Goal: Task Accomplishment & Management: Complete application form

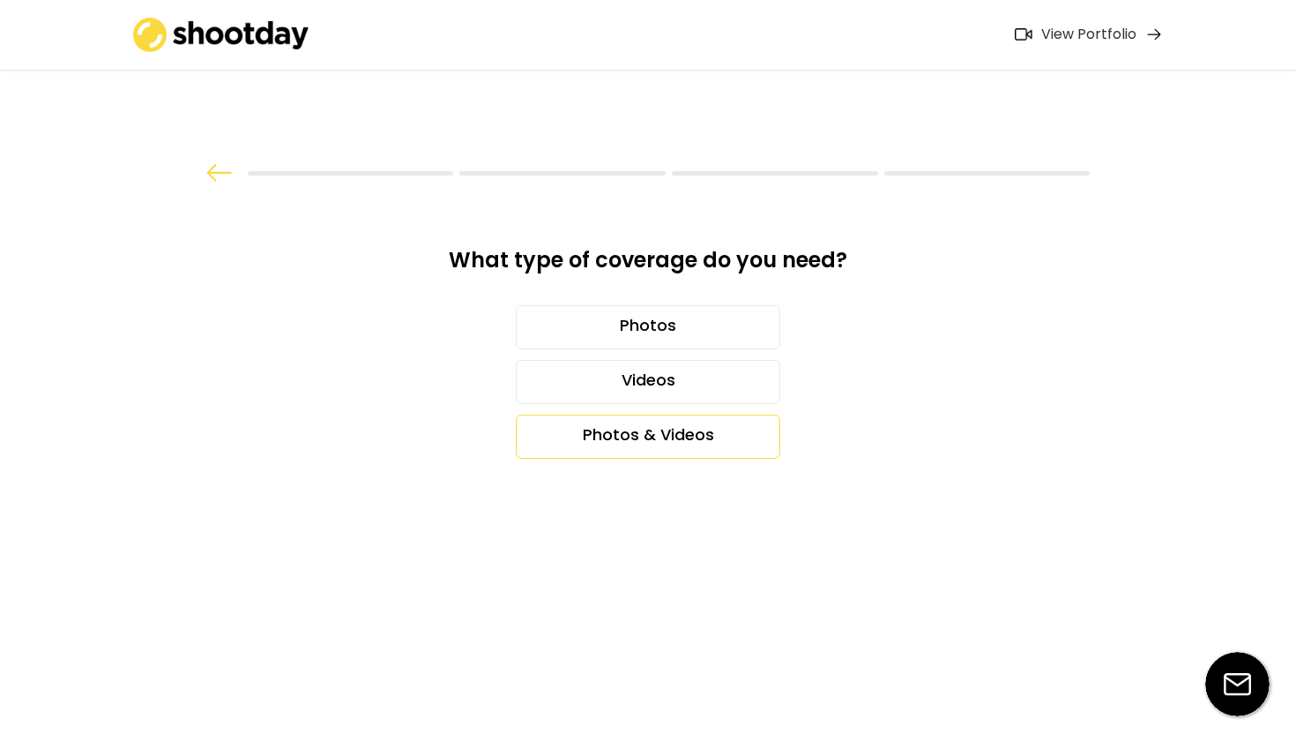
click at [618, 414] on div "Photos & Videos" at bounding box center [648, 436] width 265 height 44
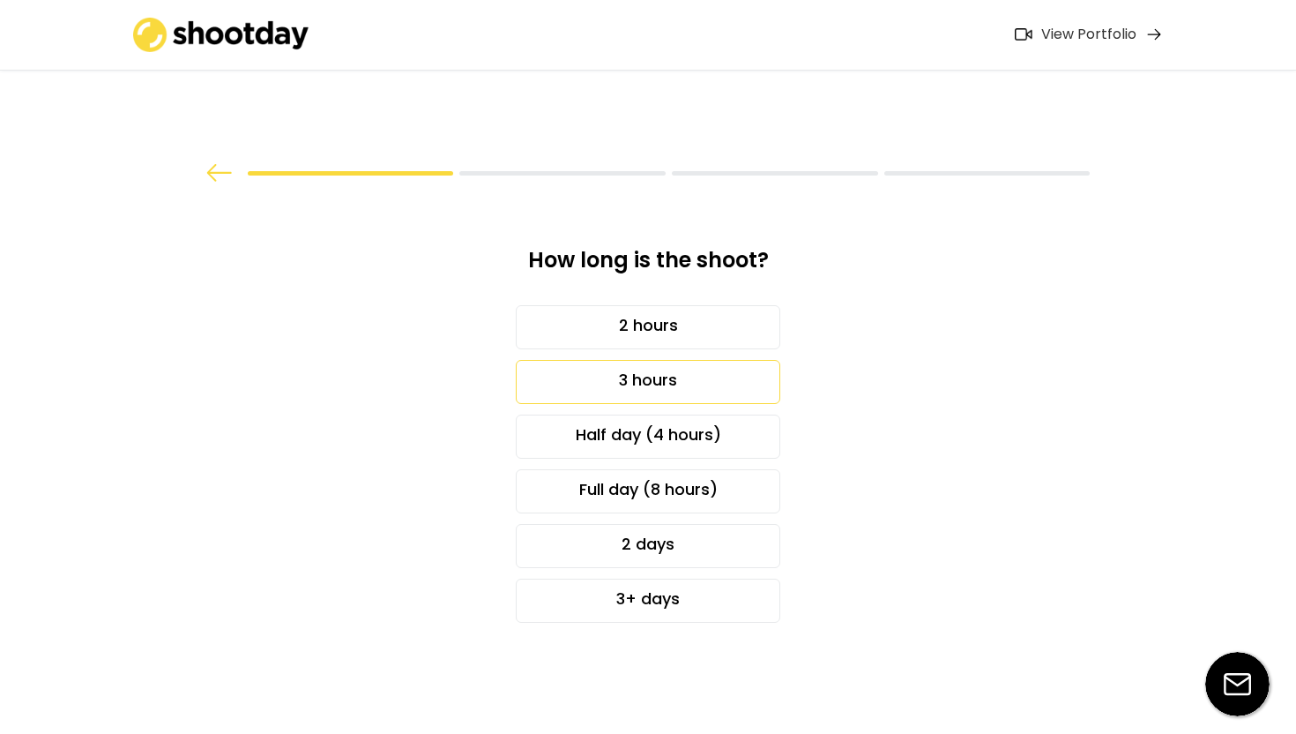
click at [705, 360] on div "3 hours" at bounding box center [648, 382] width 265 height 44
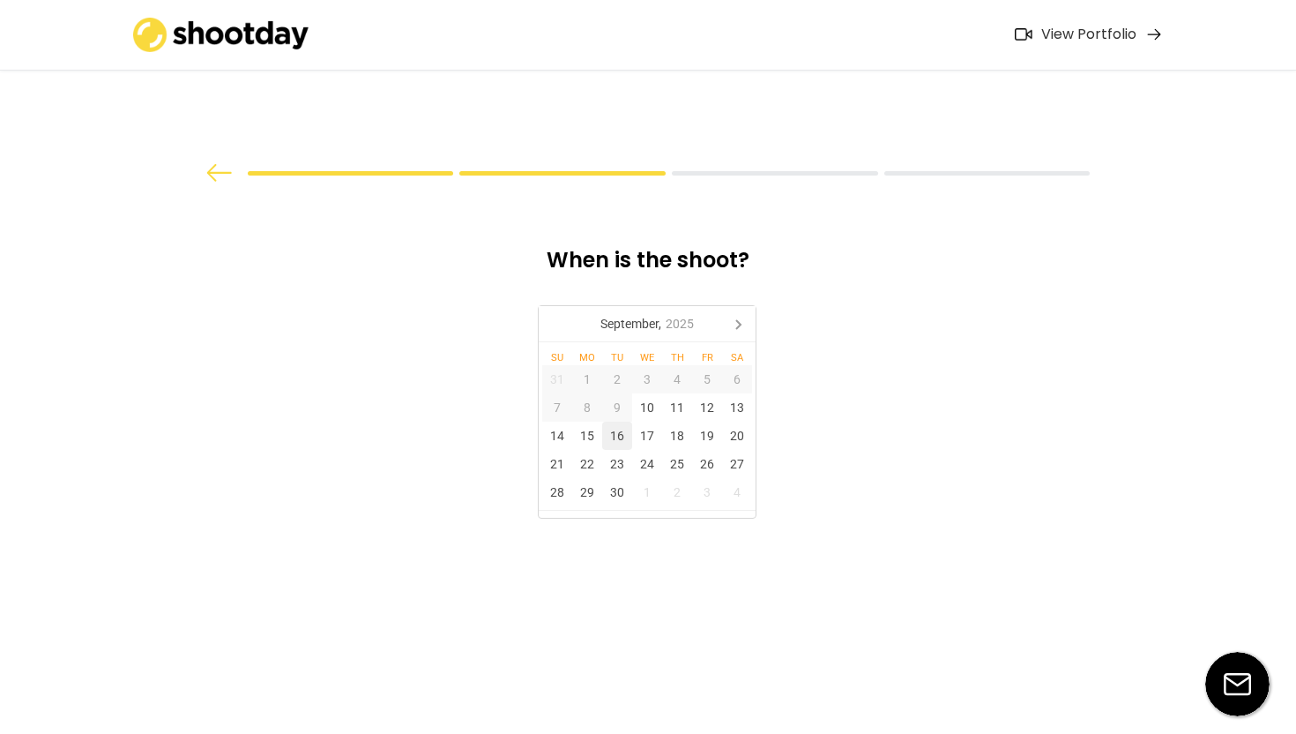
click at [617, 422] on div "16" at bounding box center [617, 436] width 30 height 28
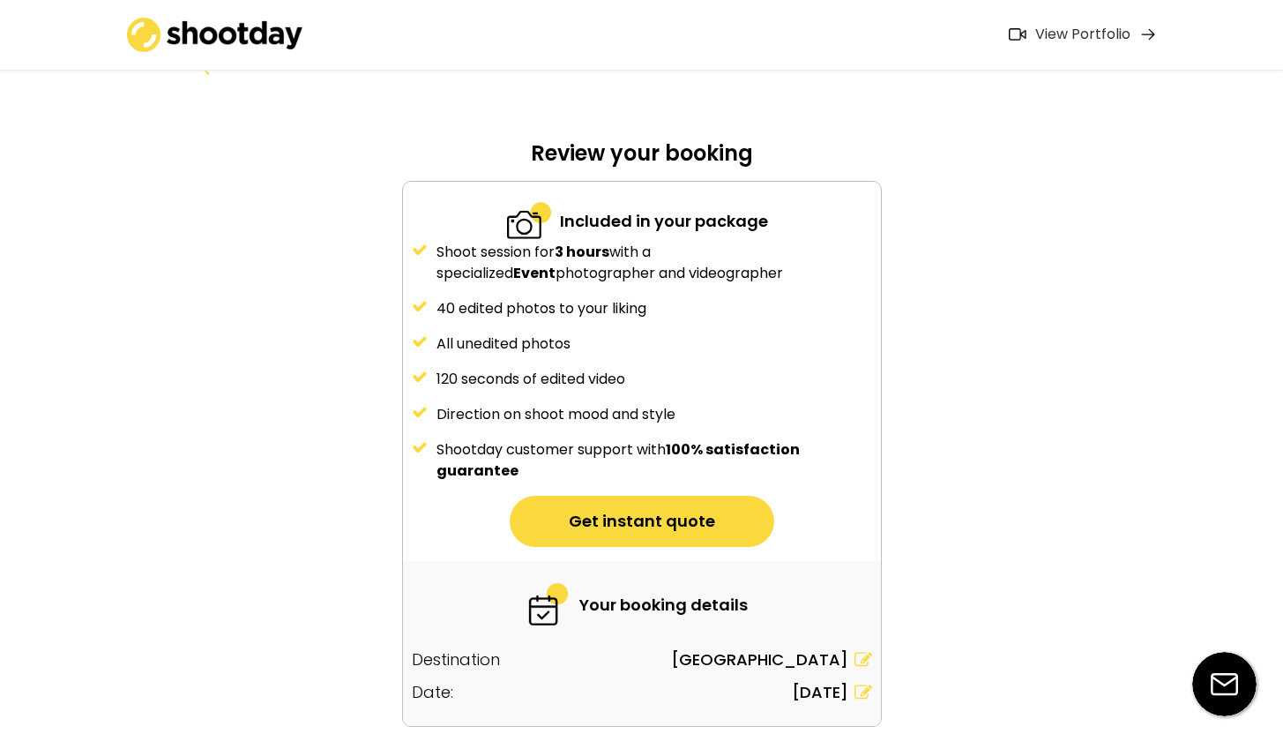
scroll to position [108, 0]
click at [630, 495] on button "Get instant quote" at bounding box center [642, 520] width 265 height 51
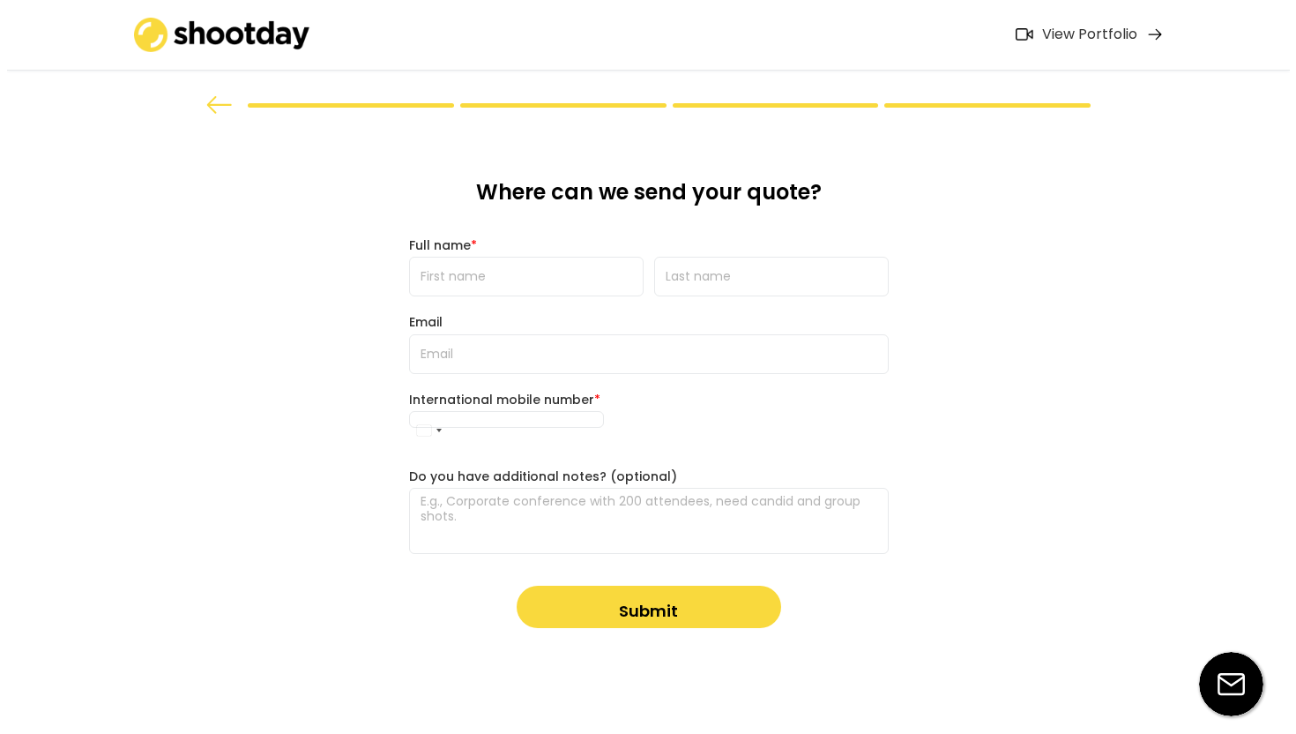
scroll to position [0, 0]
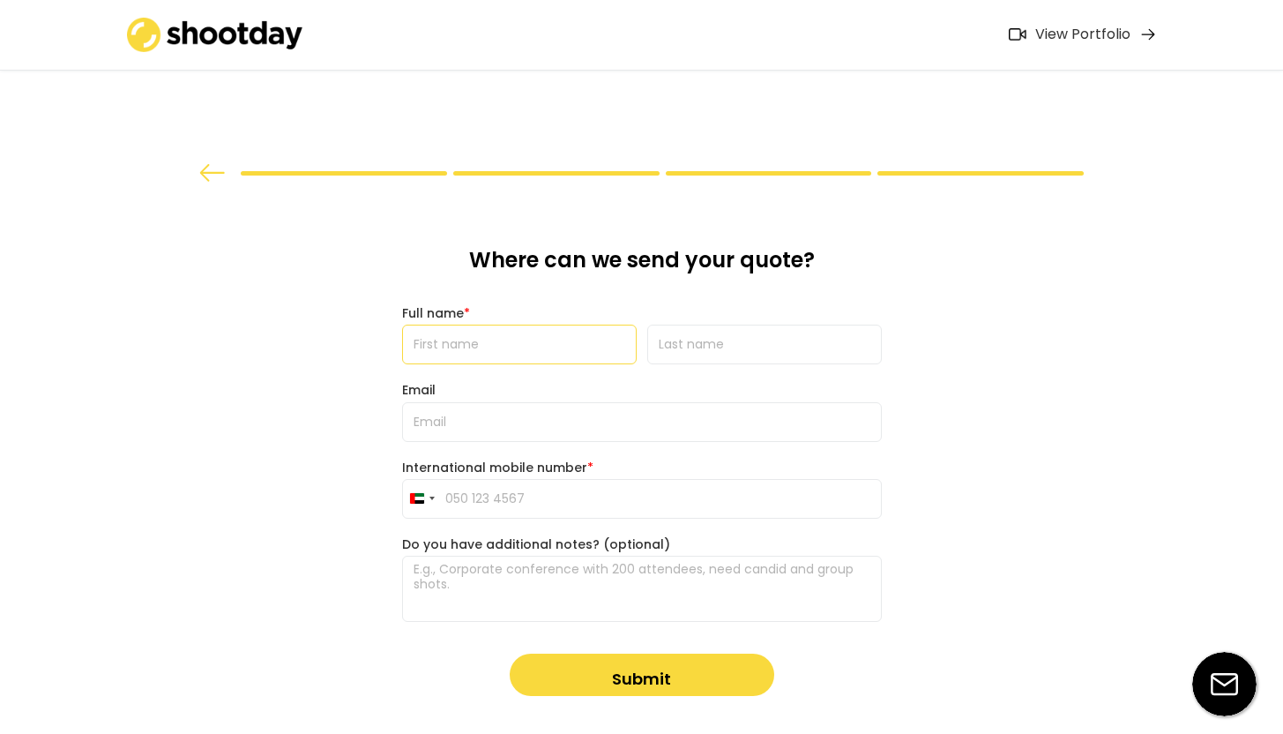
click at [563, 325] on input "input" at bounding box center [519, 345] width 235 height 40
type input "Niamh"
click at [712, 325] on input "input" at bounding box center [764, 345] width 235 height 40
type input "[PERSON_NAME]"
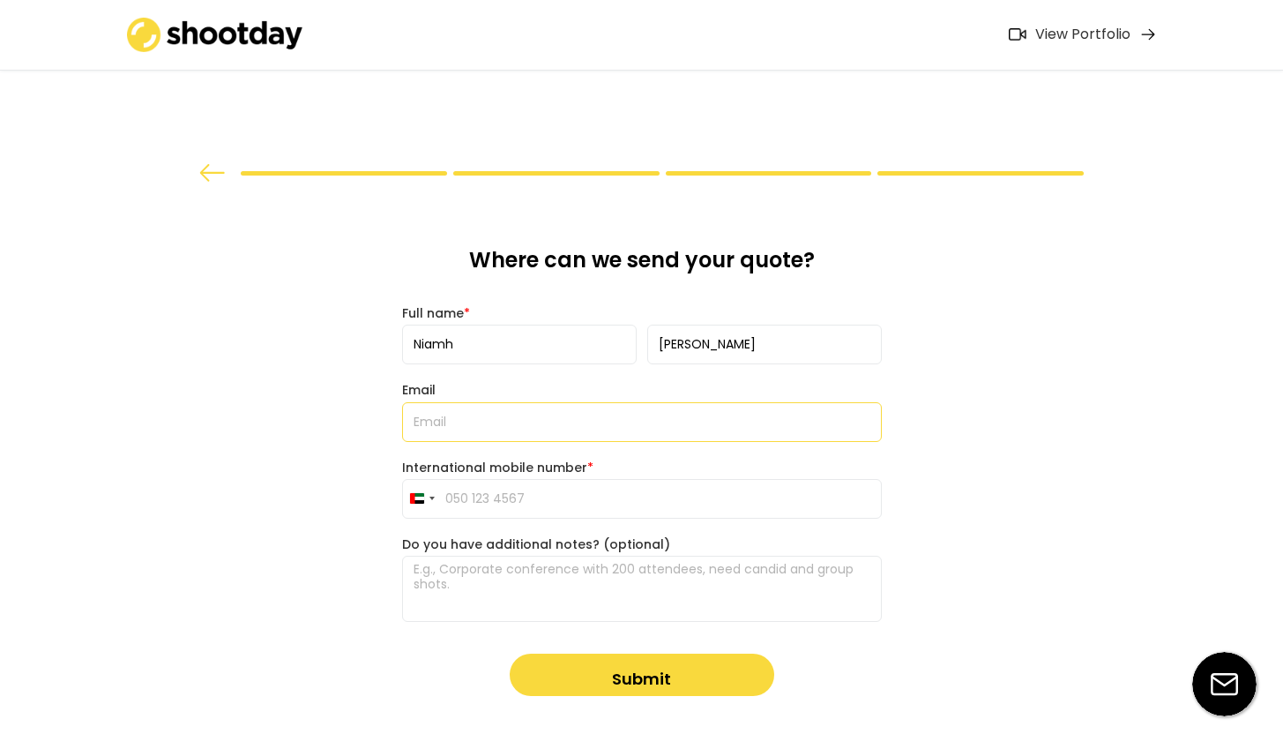
click at [565, 402] on input "email" at bounding box center [642, 422] width 480 height 40
type input "[EMAIL_ADDRESS][DOMAIN_NAME]"
click at [470, 479] on input "tel" at bounding box center [642, 499] width 480 height 40
type input "[PHONE_NUMBER]"
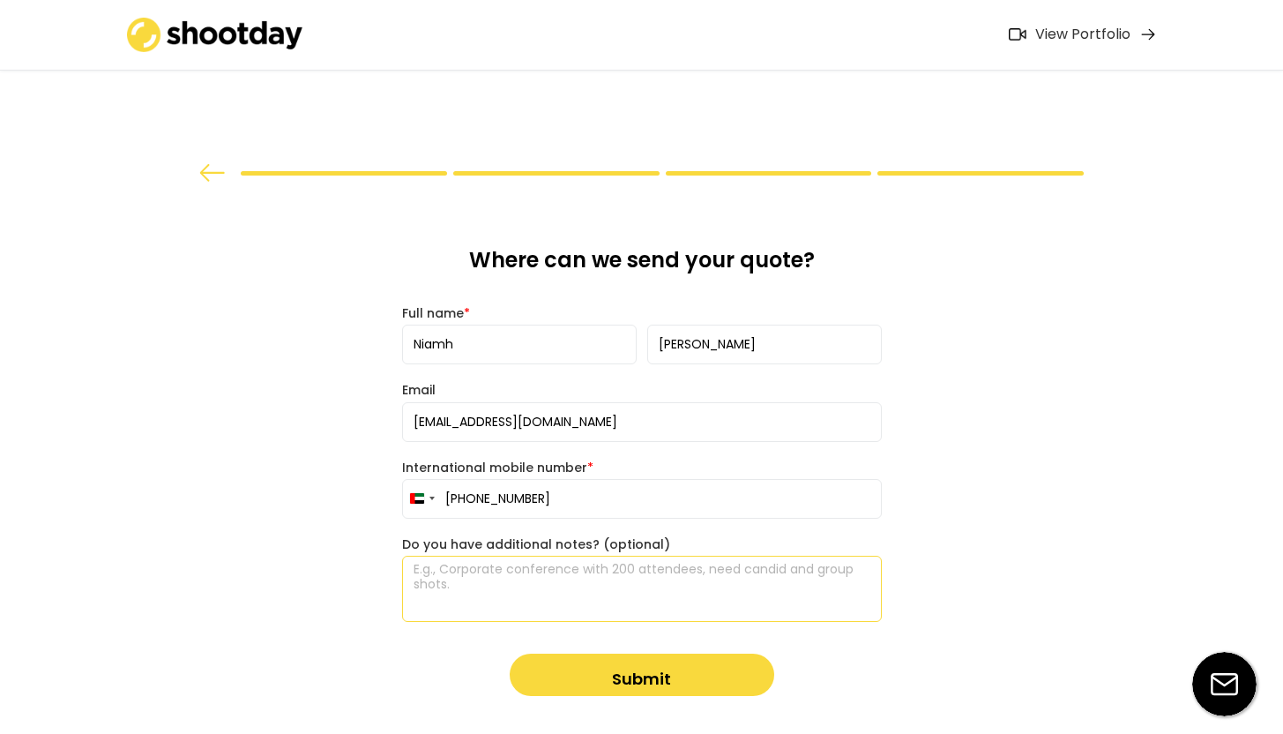
click at [511, 556] on textarea at bounding box center [642, 589] width 480 height 66
type textarea "C"
type textarea "Finance mixer, with roundtable style talk and mixing and chai after. Aprox 40 p…"
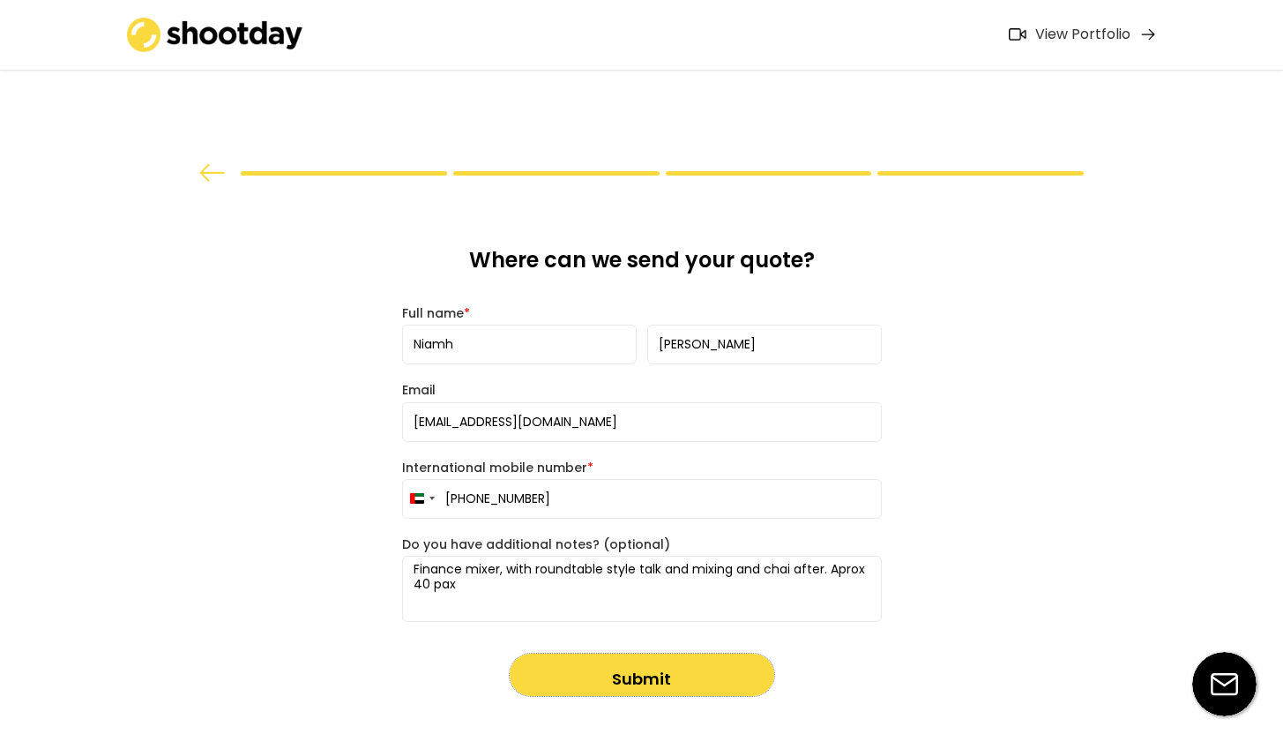
click at [704, 653] on button "Submit" at bounding box center [642, 674] width 265 height 42
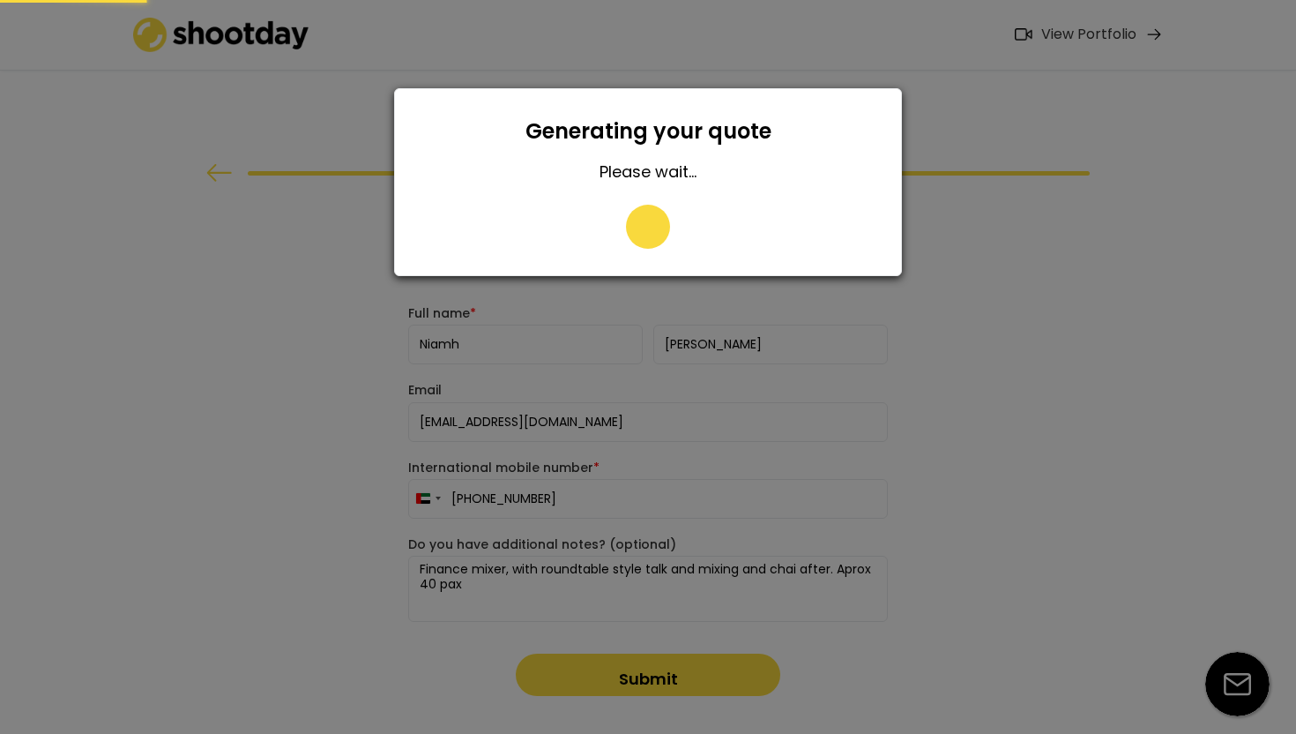
type input "058 545 7105"
